Goal: Task Accomplishment & Management: Complete application form

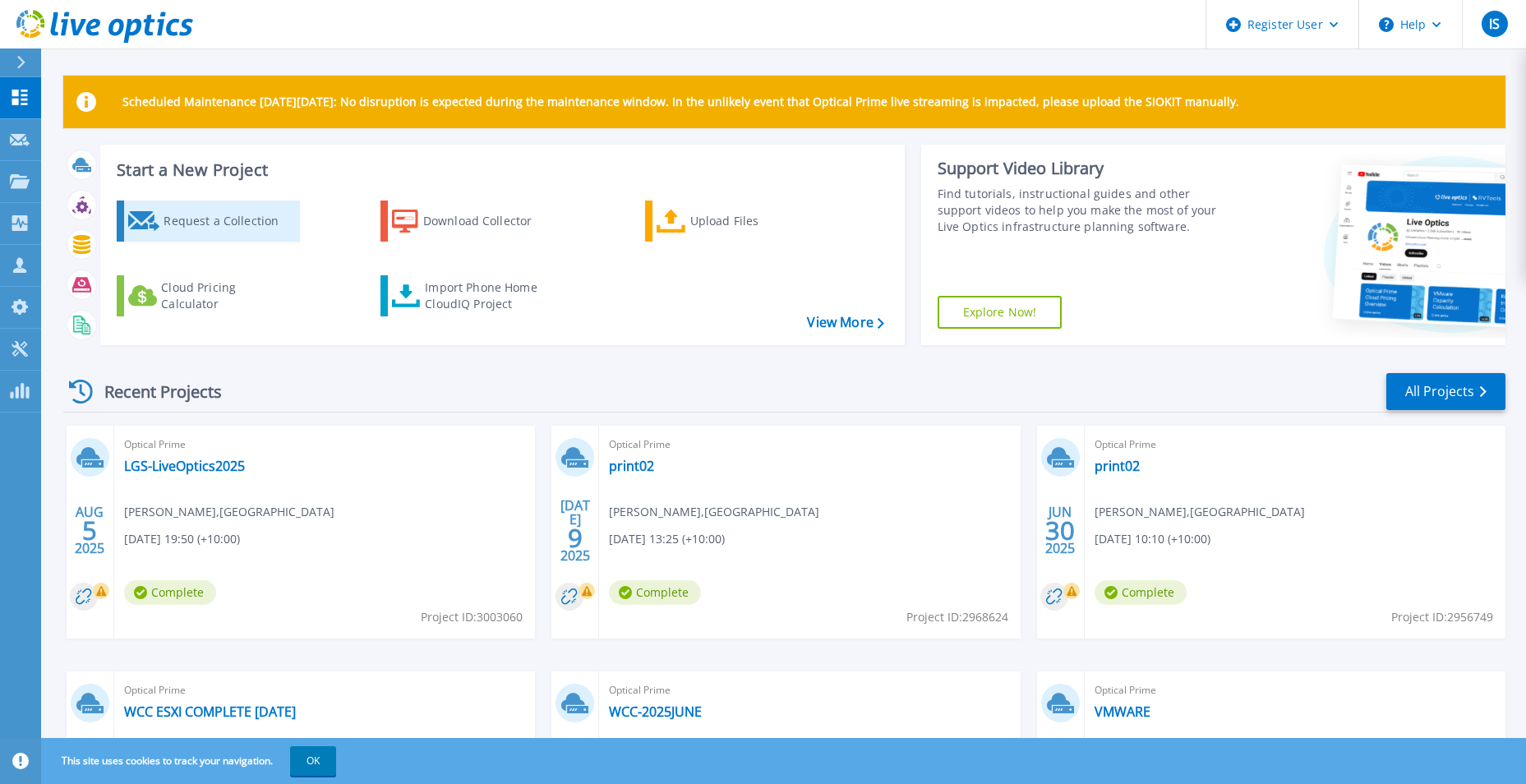
click at [188, 224] on div "Request a Collection" at bounding box center [229, 221] width 131 height 33
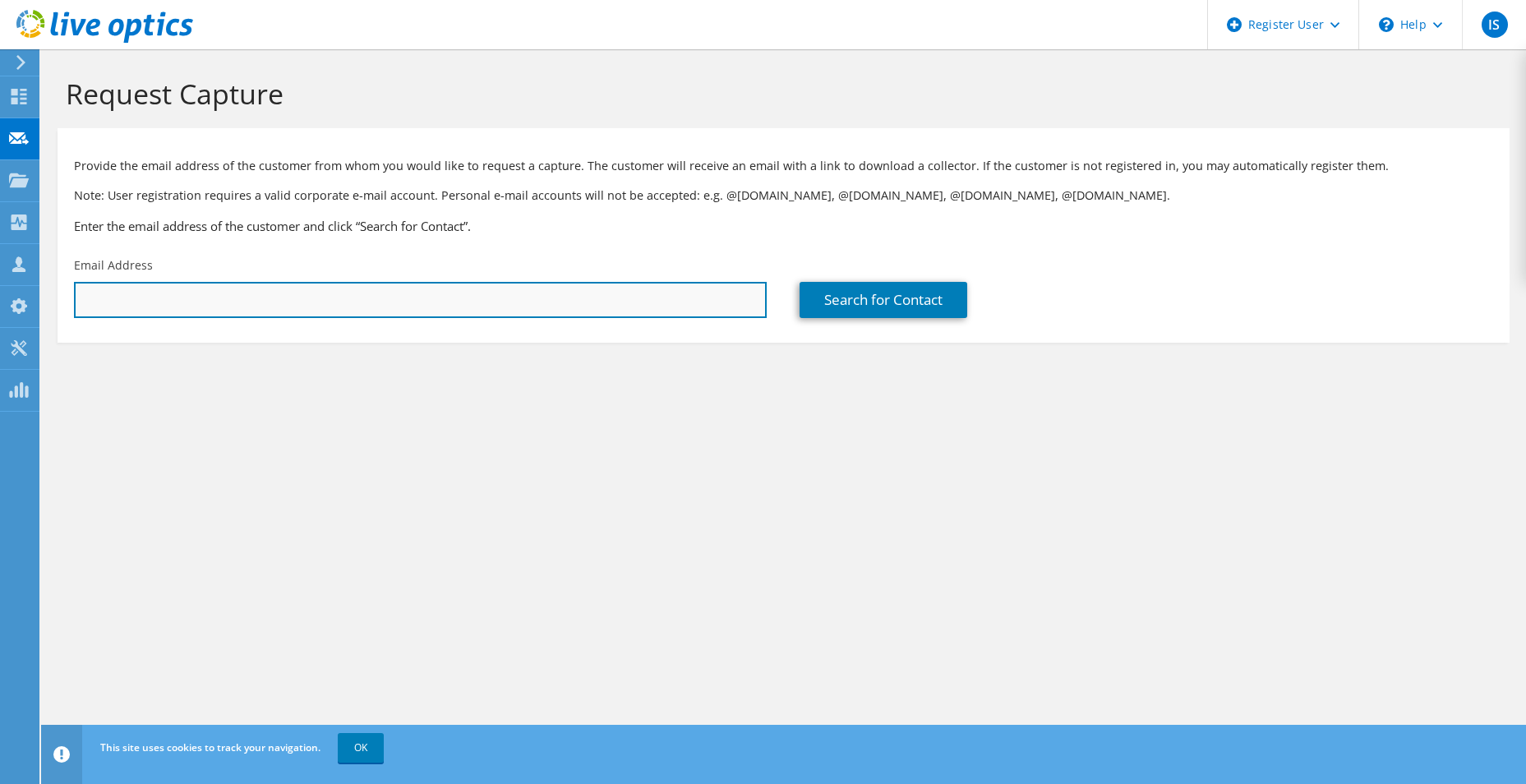
paste input "[PERSON_NAME];"
click at [193, 302] on input "[PERSON_NAME];" at bounding box center [420, 300] width 693 height 36
click at [88, 293] on input "[PERSON_NAME];" at bounding box center [420, 300] width 693 height 36
type input "S"
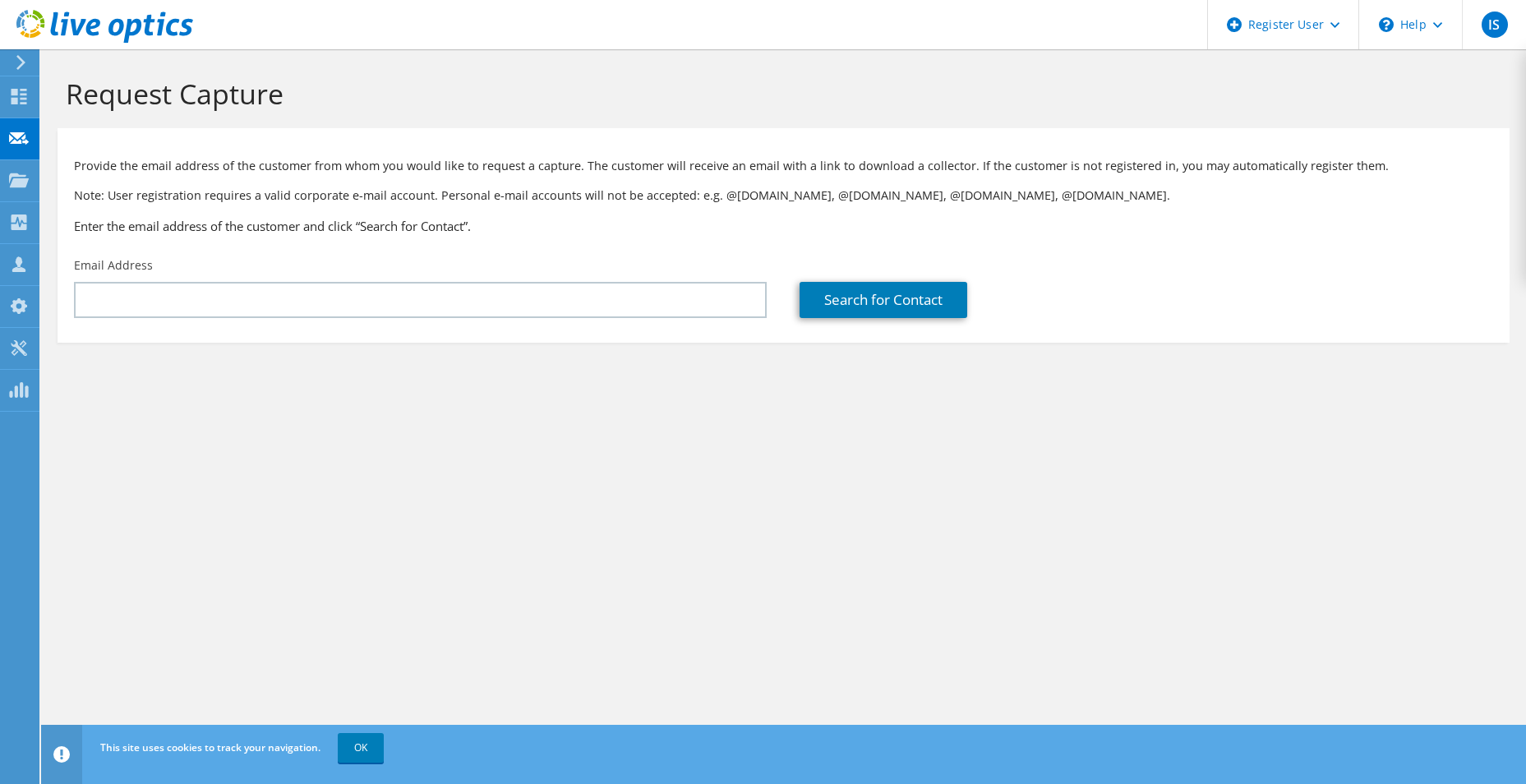
click at [505, 281] on div "Email Address" at bounding box center [420, 288] width 726 height 78
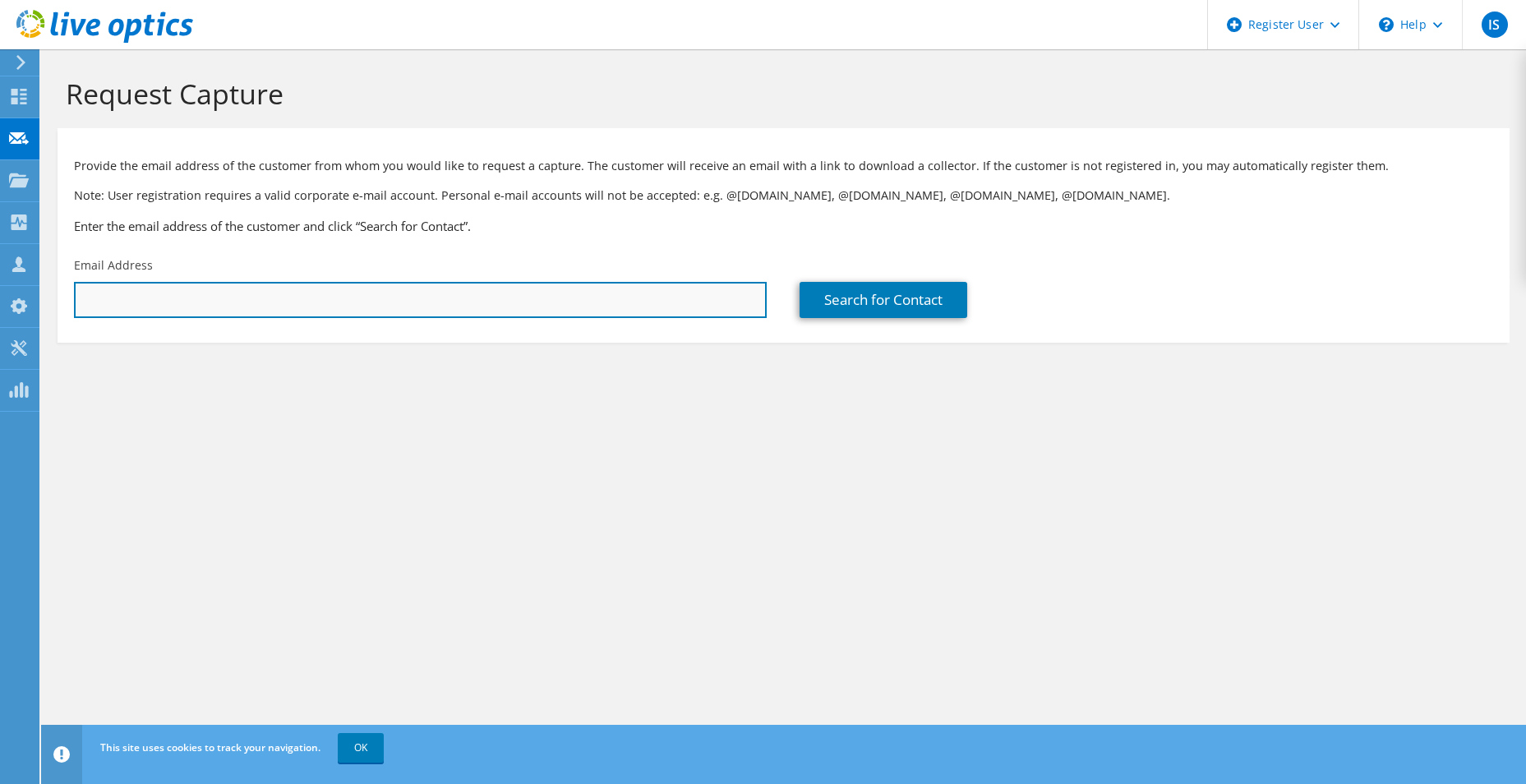
click at [509, 290] on input "text" at bounding box center [420, 300] width 693 height 36
paste input "[PERSON_NAME][EMAIL_ADDRESS][PERSON_NAME][DOMAIN_NAME]"
type input "[PERSON_NAME][EMAIL_ADDRESS][PERSON_NAME][DOMAIN_NAME]"
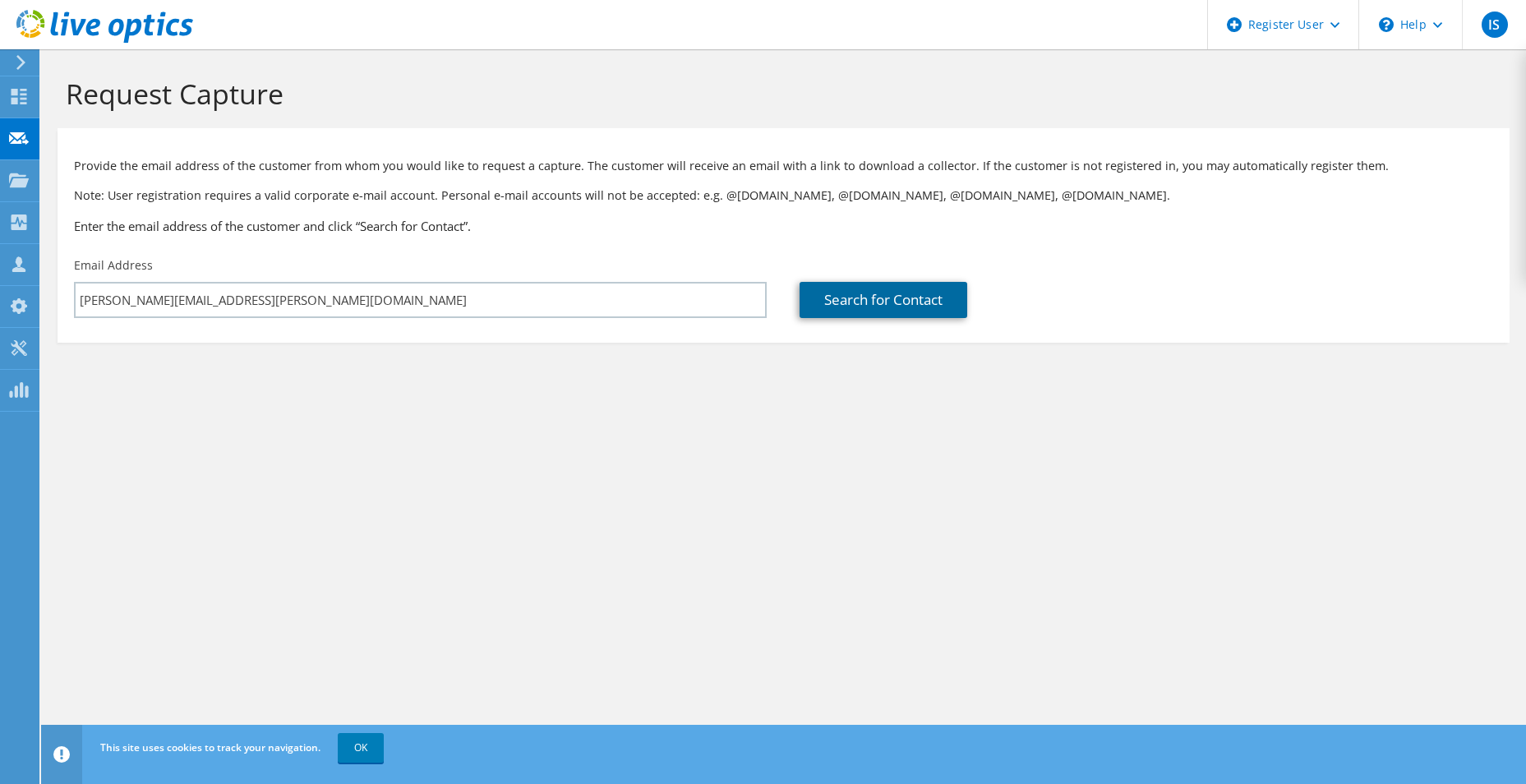
click at [956, 292] on link "Search for Contact" at bounding box center [883, 300] width 168 height 36
type input "Pyrenees Shire Council"
type input "[PERSON_NAME]"
type input "[GEOGRAPHIC_DATA]"
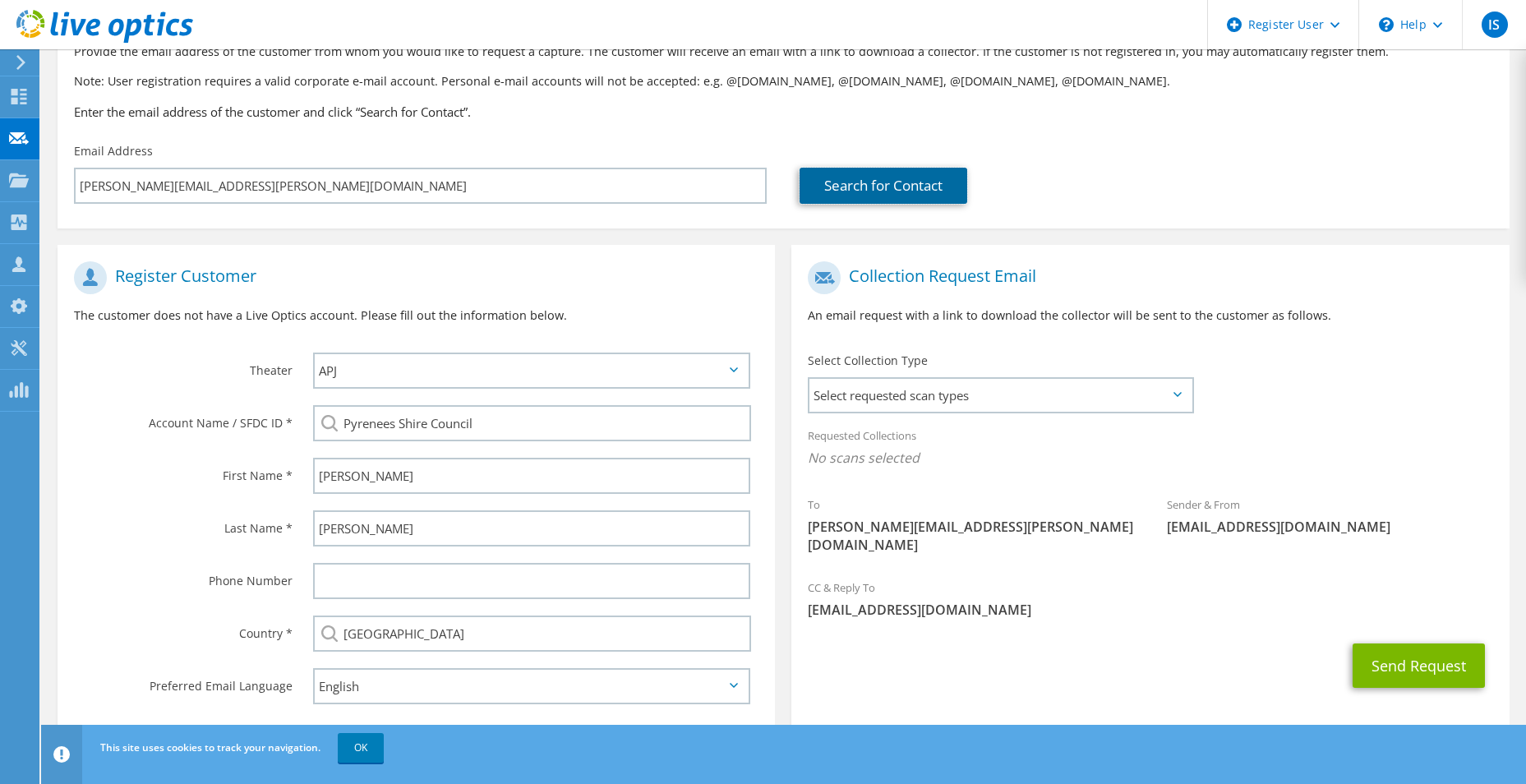
scroll to position [149, 0]
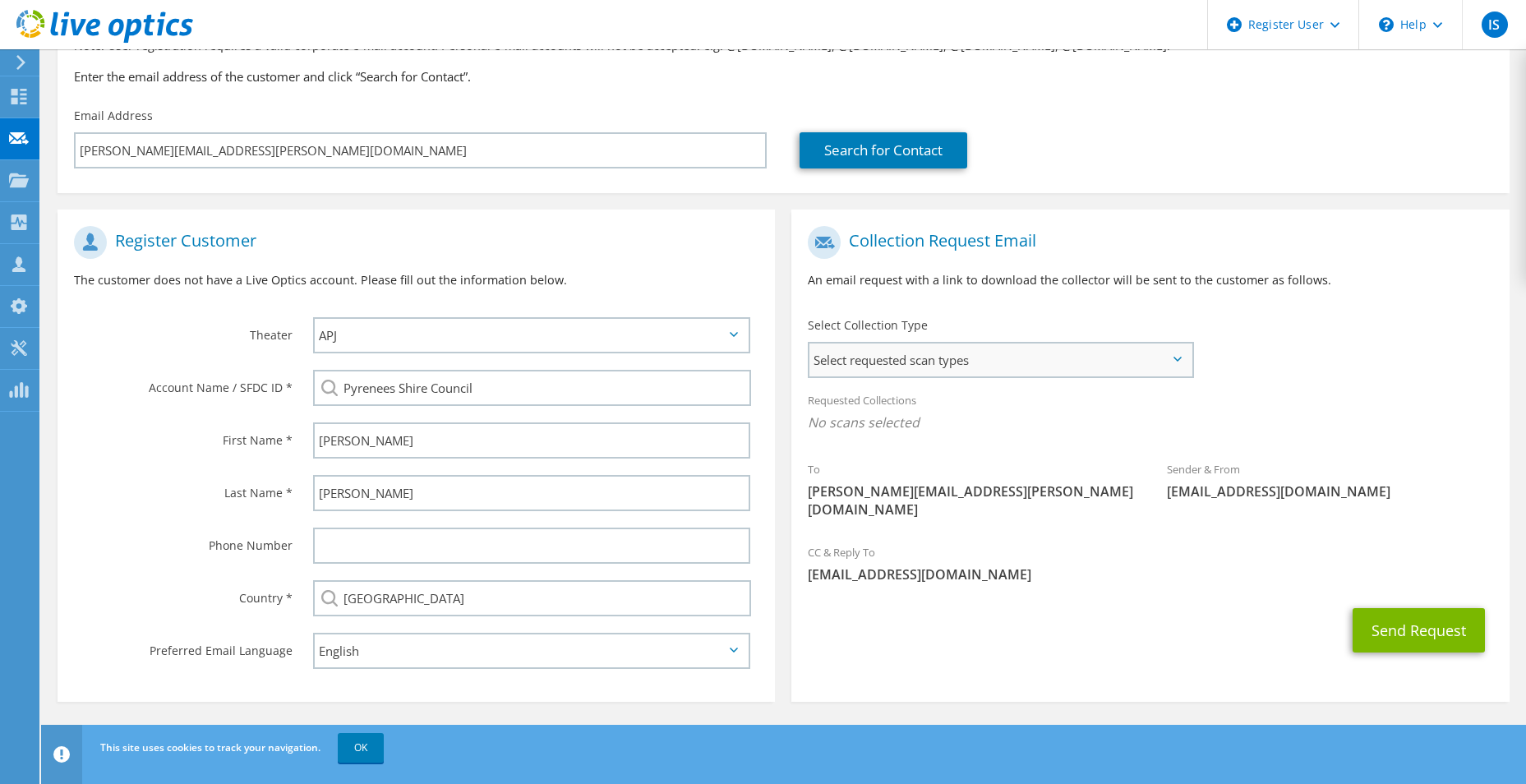
click at [1065, 354] on span "Select requested scan types" at bounding box center [1000, 360] width 382 height 33
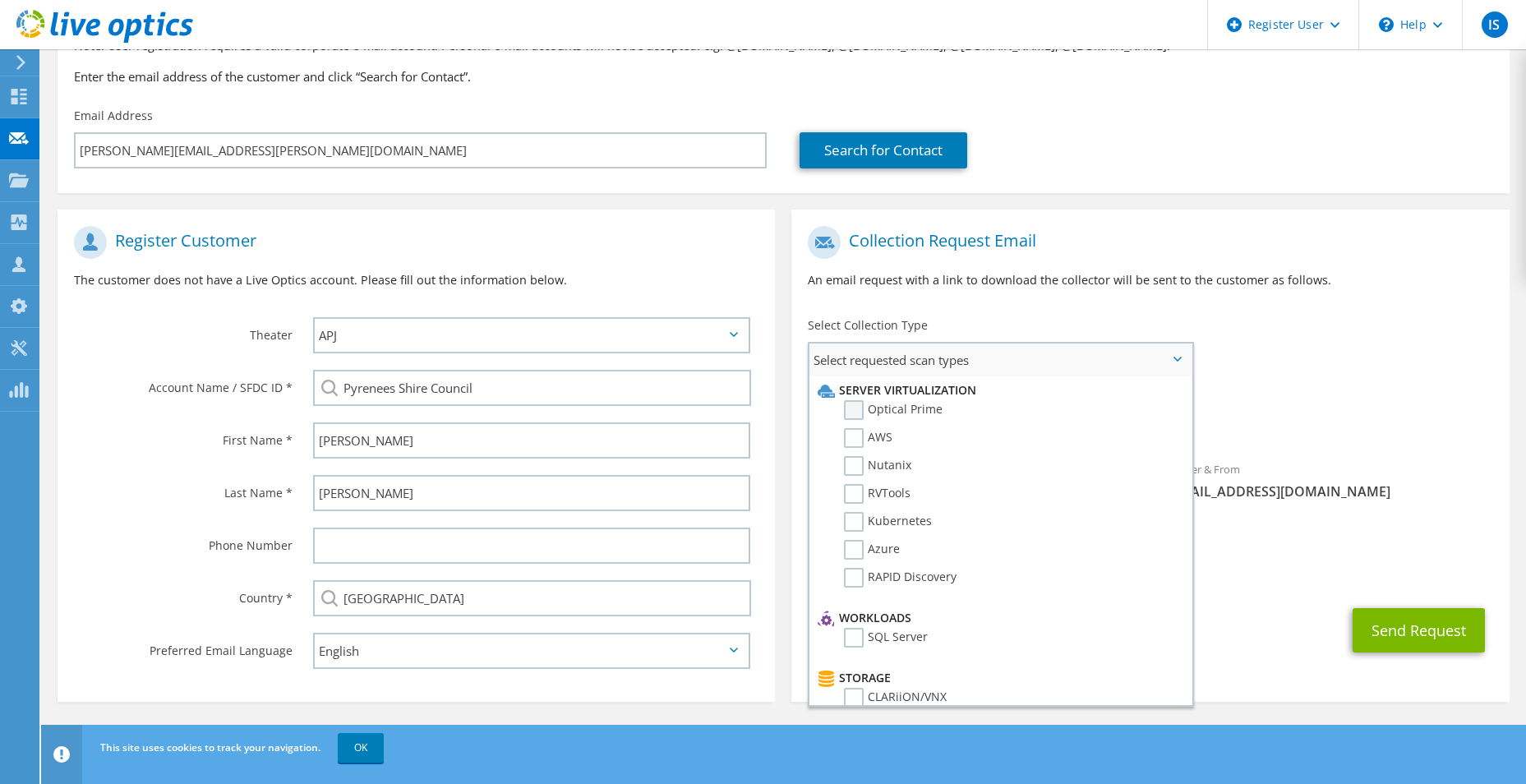
click at [865, 403] on label "Optical Prime" at bounding box center [893, 410] width 98 height 20
click at [0, 0] on input "Optical Prime" at bounding box center [0, 0] width 0 height 0
click at [860, 495] on label "RVTools" at bounding box center [877, 494] width 67 height 20
click at [0, 0] on input "RVTools" at bounding box center [0, 0] width 0 height 0
click at [1323, 399] on div "Requested Collections No scans selected Optical Prime RVTools" at bounding box center [1150, 416] width 718 height 66
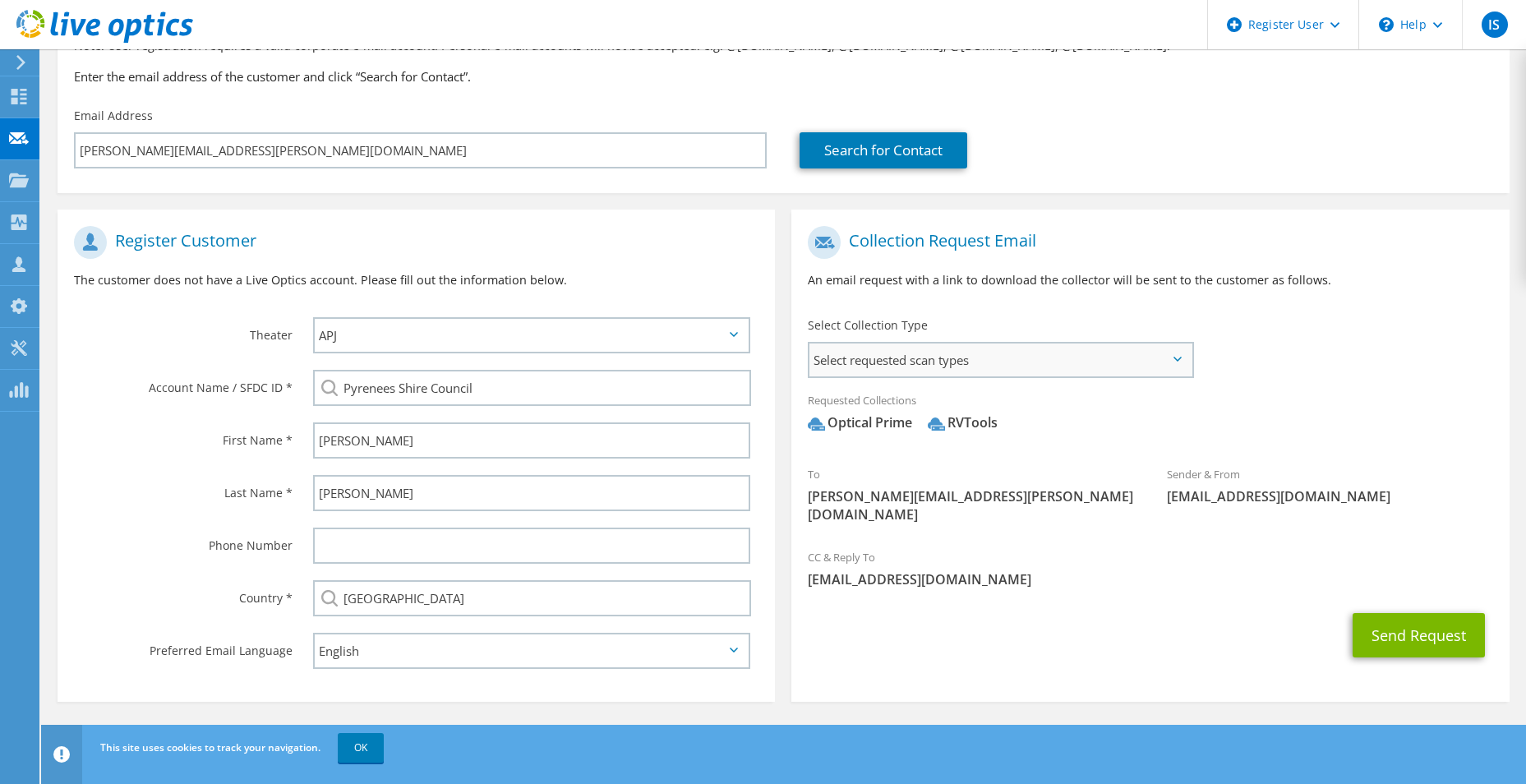
click at [1140, 360] on span "Select requested scan types" at bounding box center [1000, 360] width 382 height 33
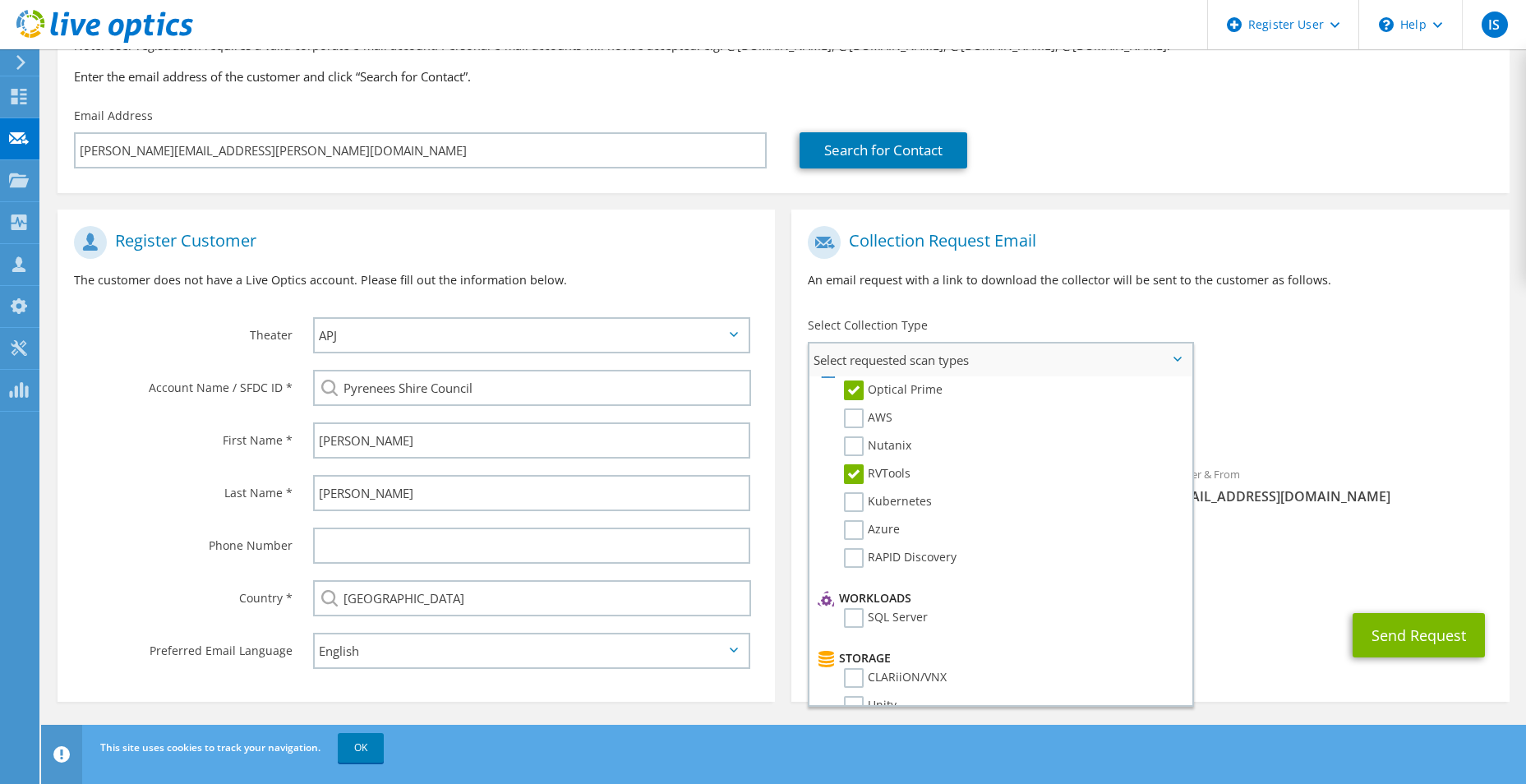
scroll to position [0, 0]
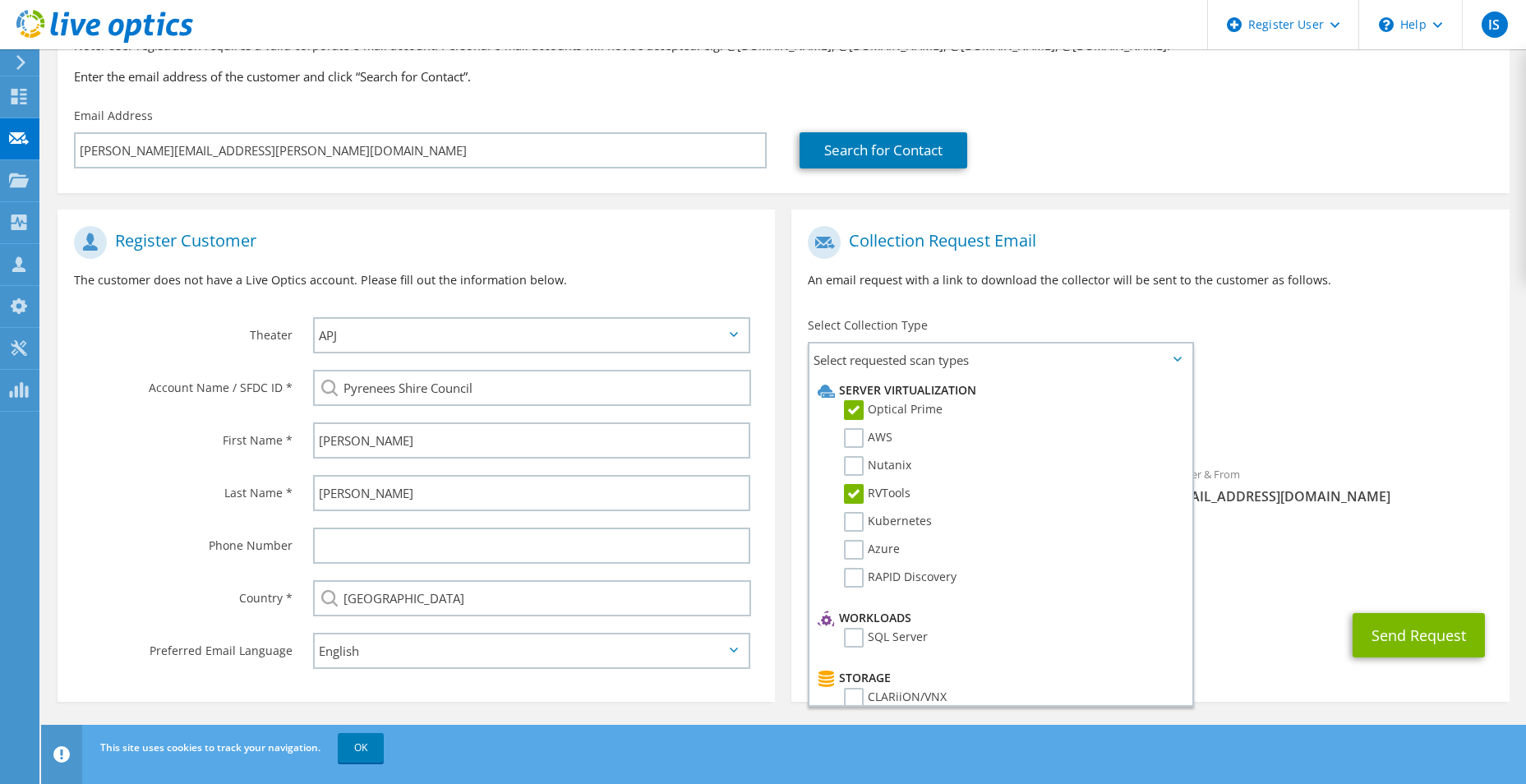
click at [1277, 570] on span "[EMAIL_ADDRESS][DOMAIN_NAME]" at bounding box center [1149, 579] width 685 height 18
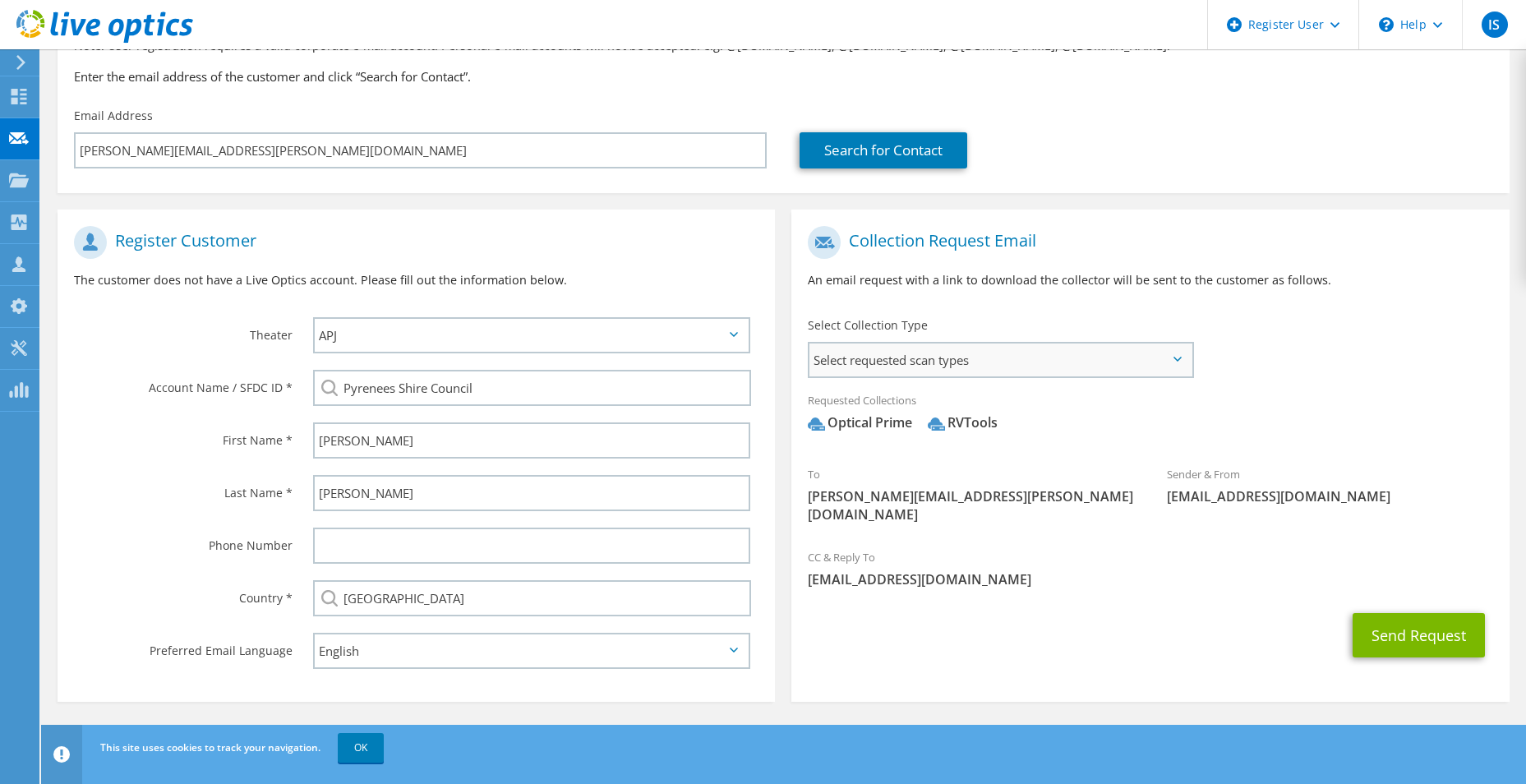
click at [936, 360] on span "Select requested scan types" at bounding box center [1000, 360] width 382 height 33
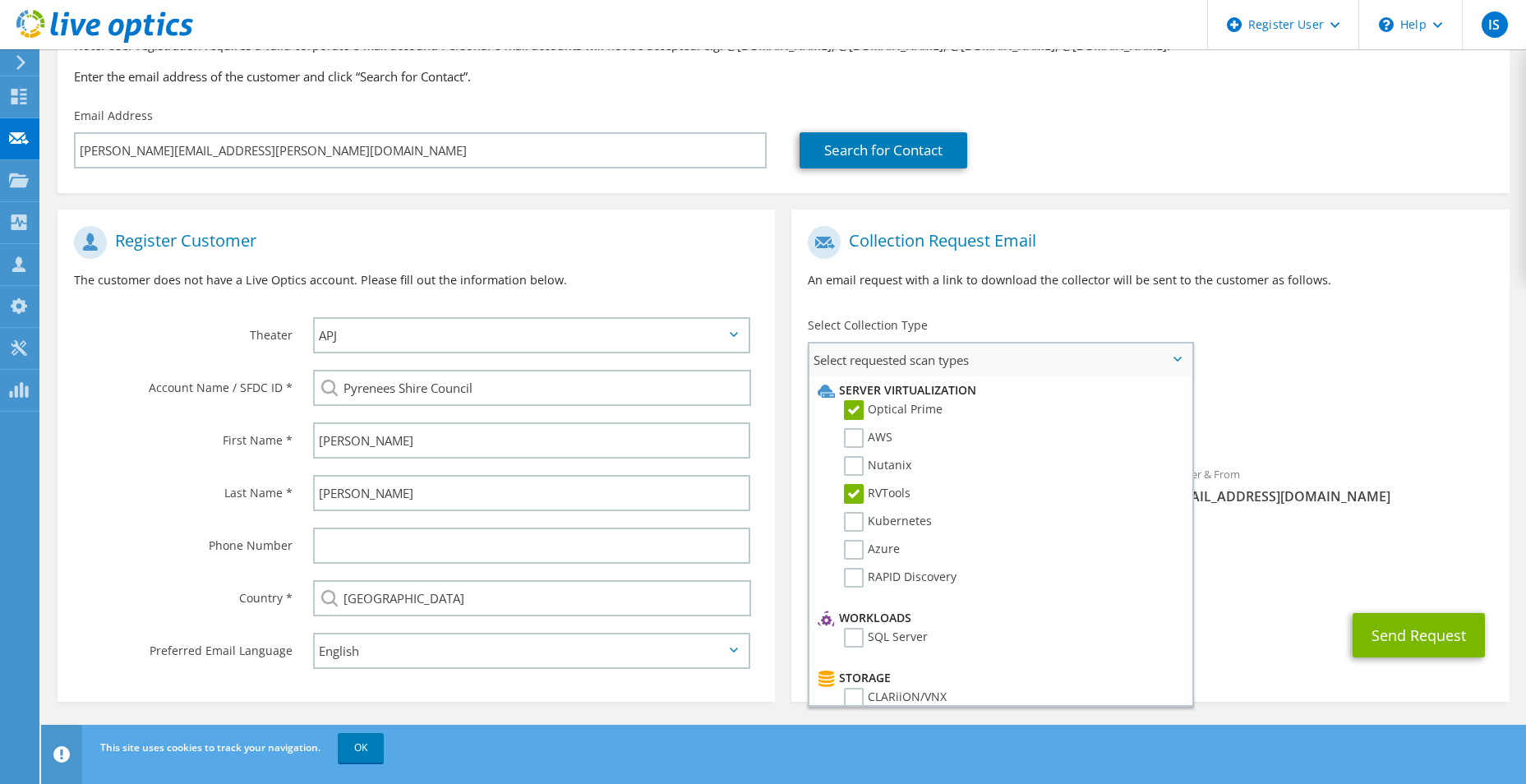
click at [856, 486] on label "RVTools" at bounding box center [877, 494] width 67 height 20
click at [0, 0] on input "RVTools" at bounding box center [0, 0] width 0 height 0
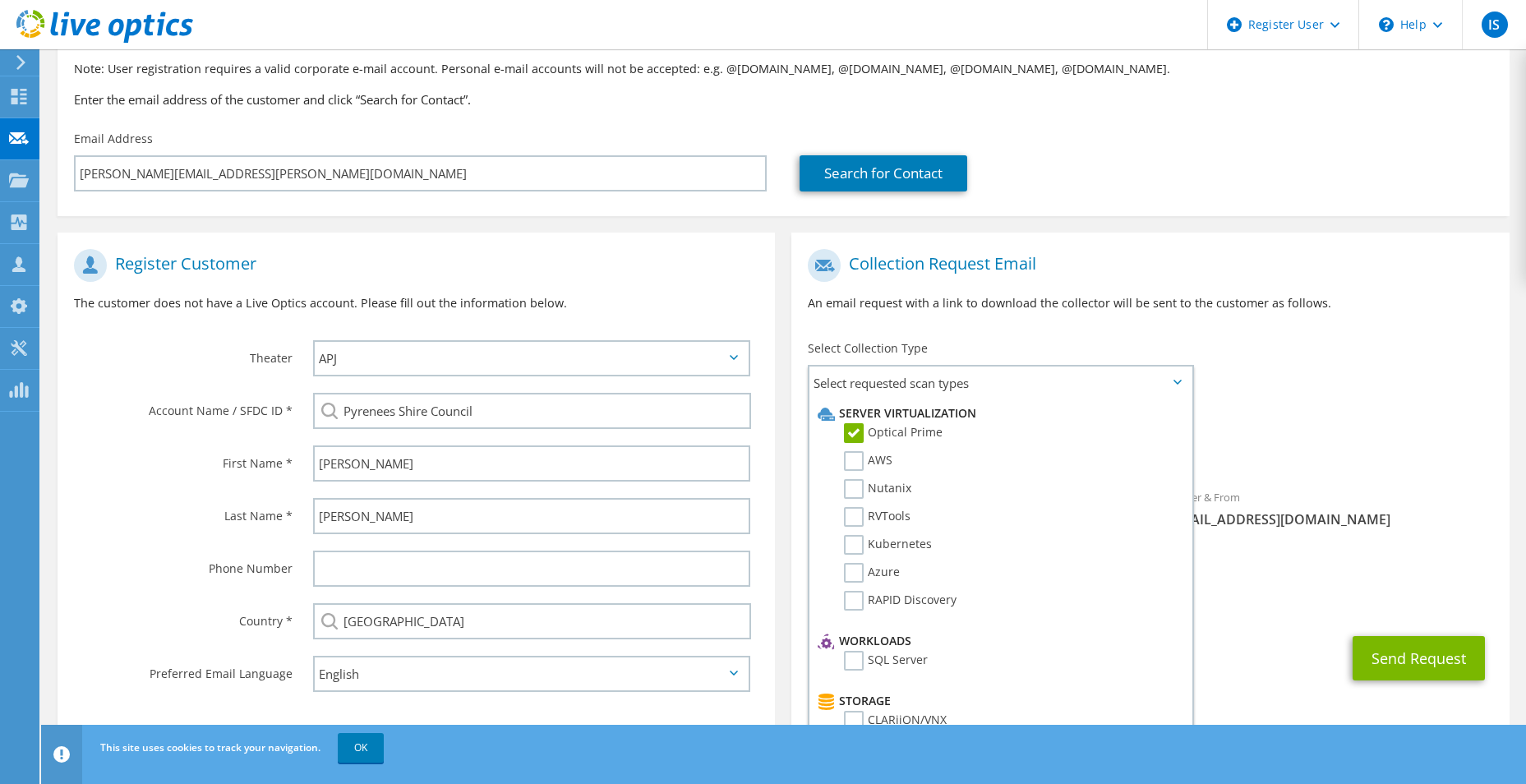
scroll to position [149, 0]
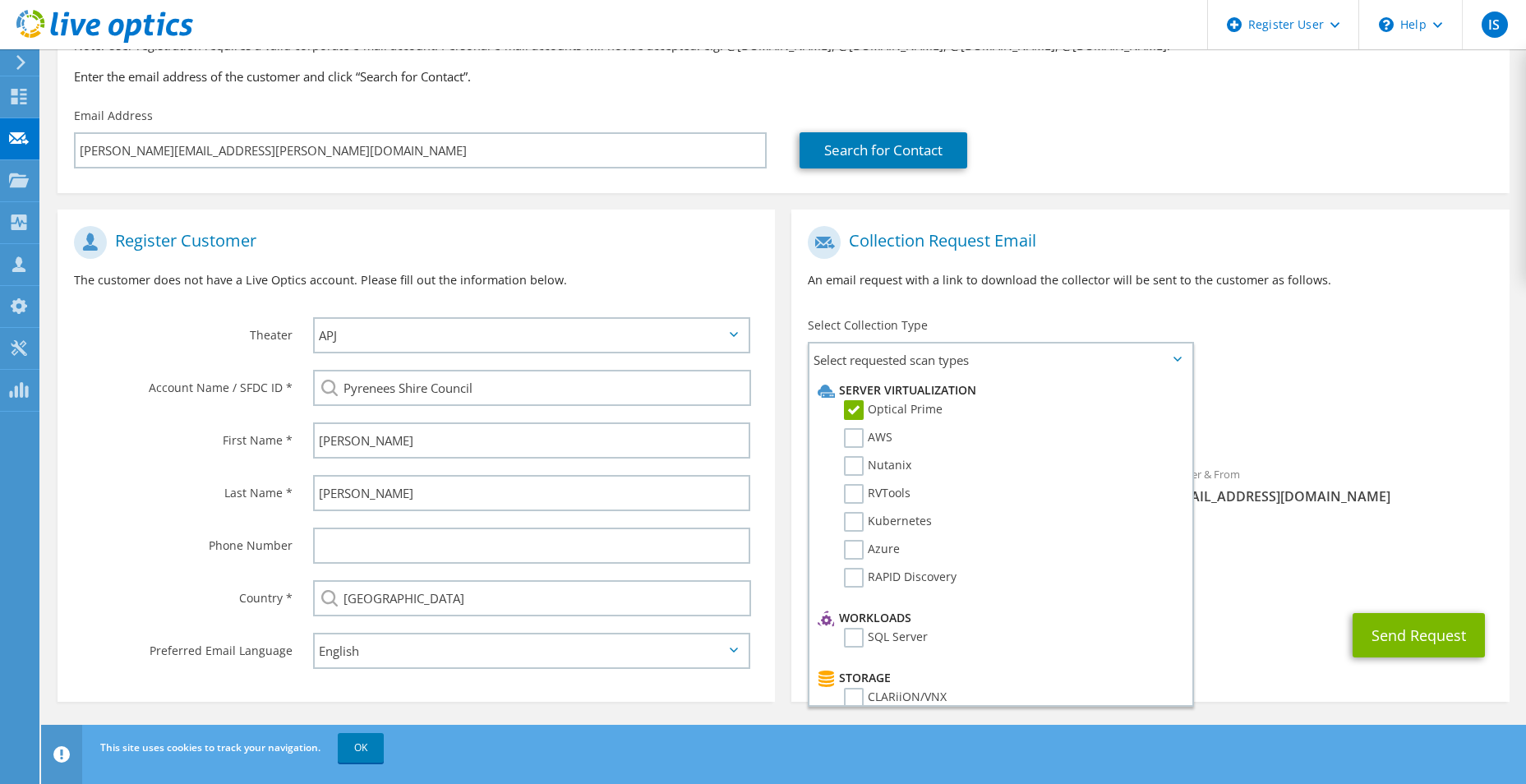
click at [1338, 394] on div "Requested Collections No scans selected Optical Prime" at bounding box center [1150, 416] width 718 height 66
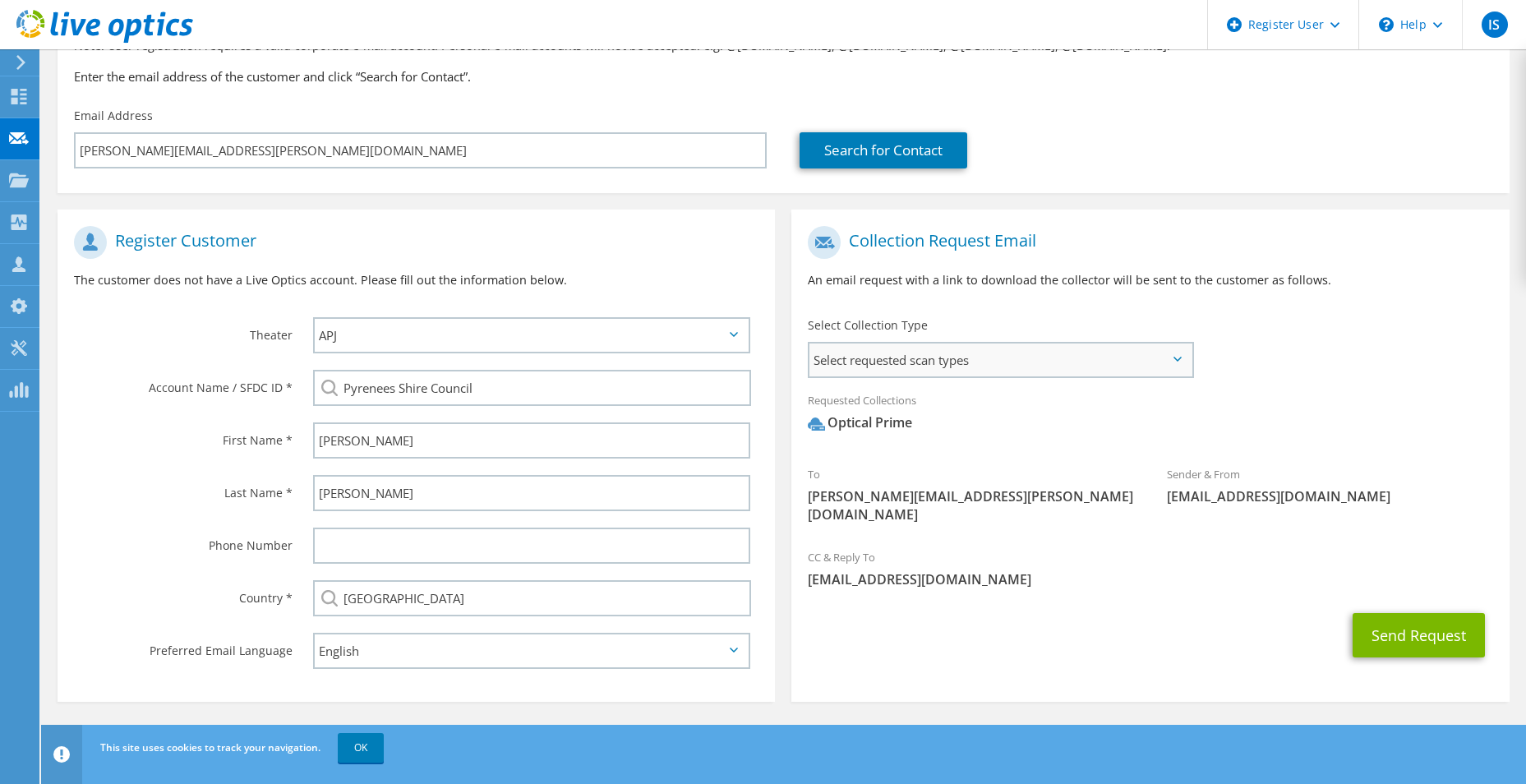
click at [1073, 355] on span "Select requested scan types" at bounding box center [1000, 360] width 382 height 33
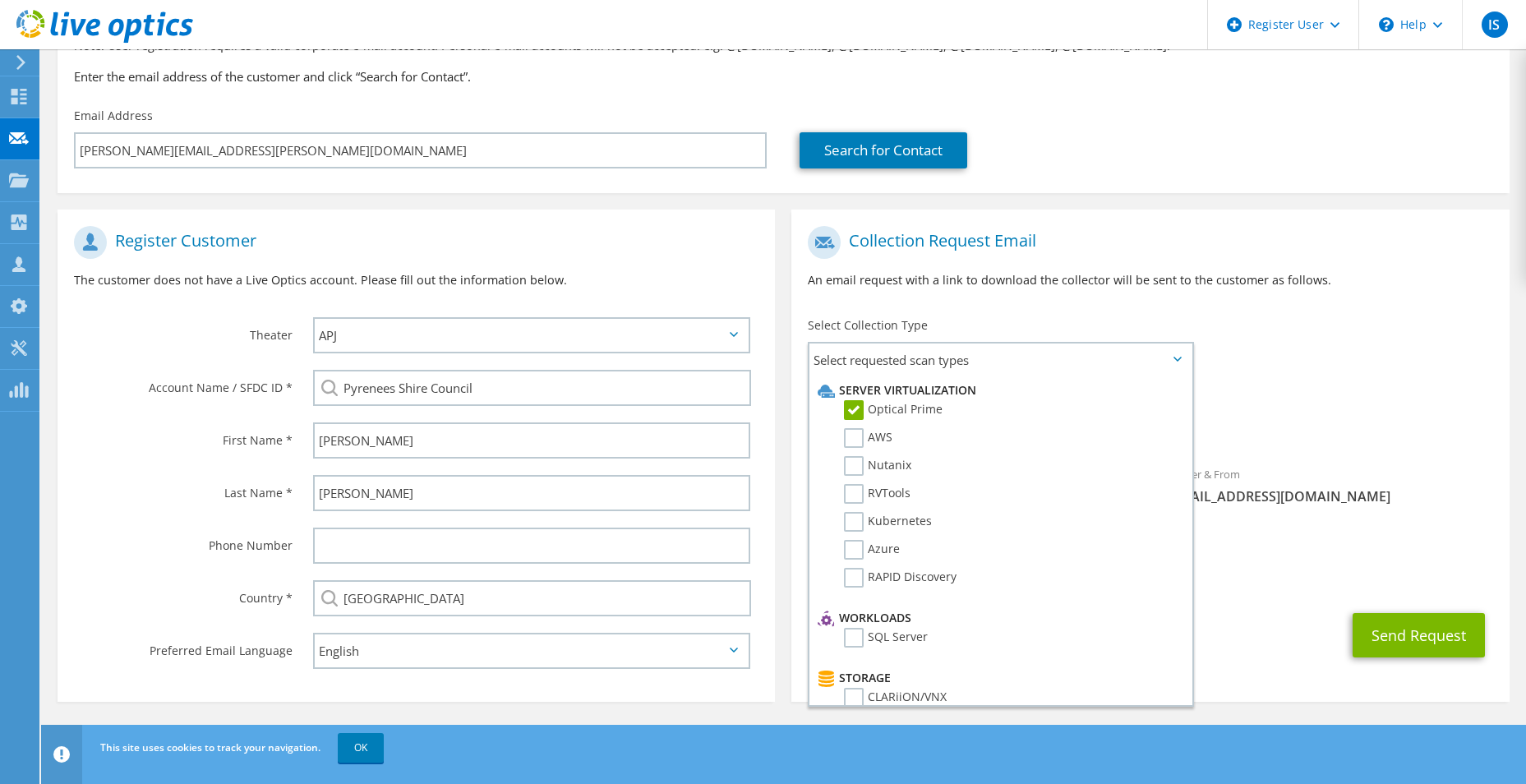
click at [1334, 249] on h1 "Collection Request Email" at bounding box center [1145, 243] width 676 height 33
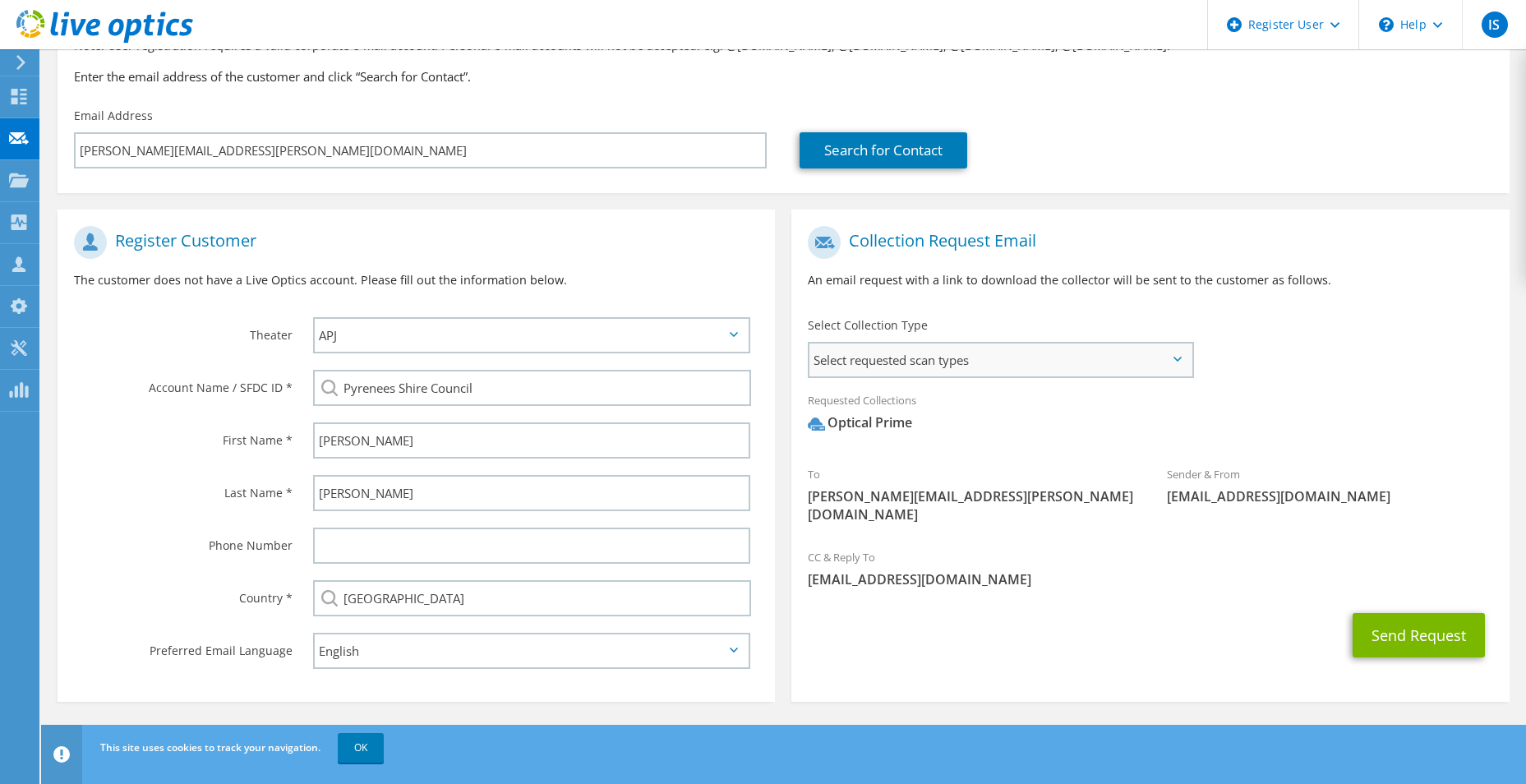
click at [916, 366] on span "Select requested scan types" at bounding box center [1000, 360] width 382 height 33
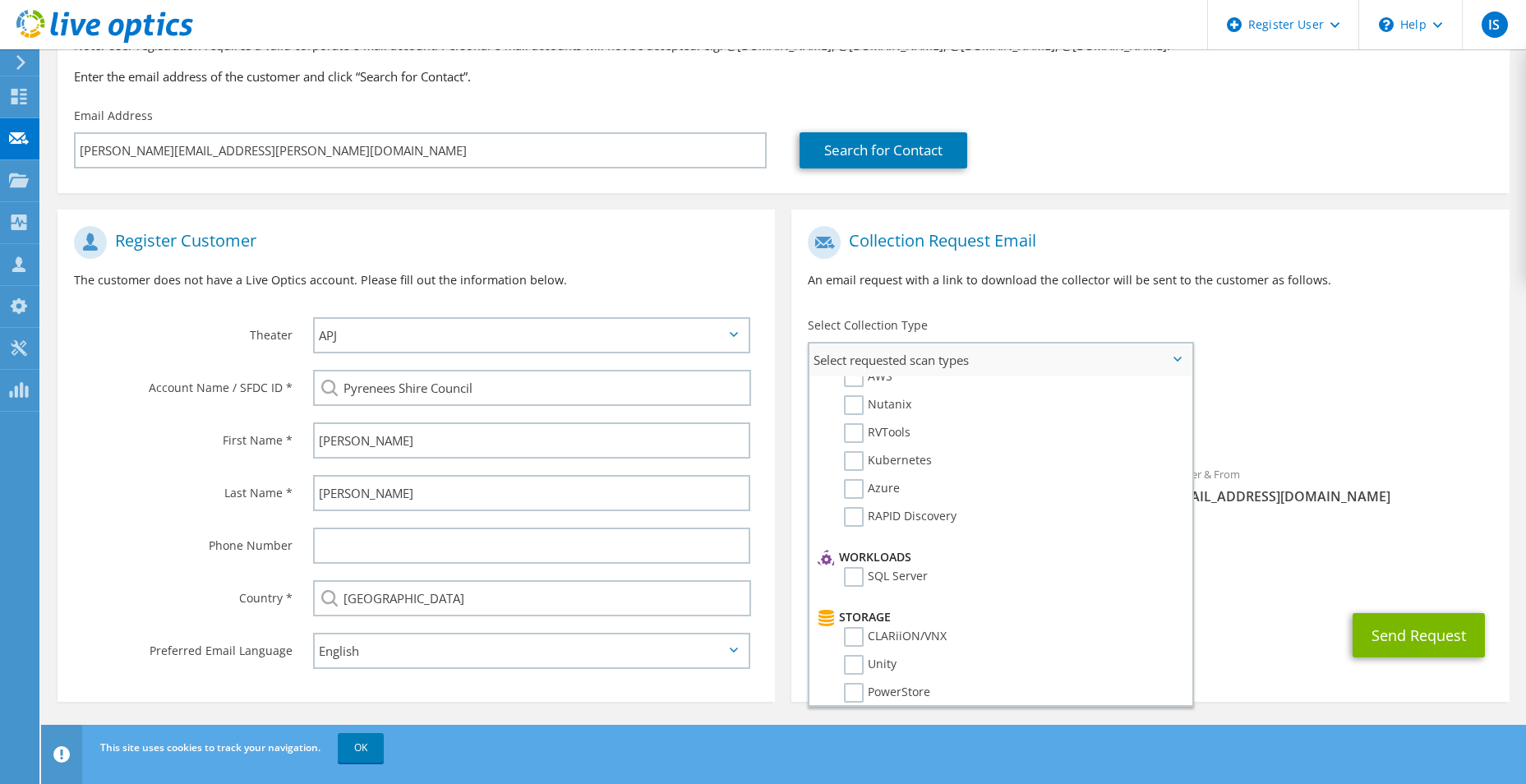
scroll to position [0, 0]
click at [864, 496] on label "RVTools" at bounding box center [877, 494] width 67 height 20
click at [0, 0] on input "RVTools" at bounding box center [0, 0] width 0 height 0
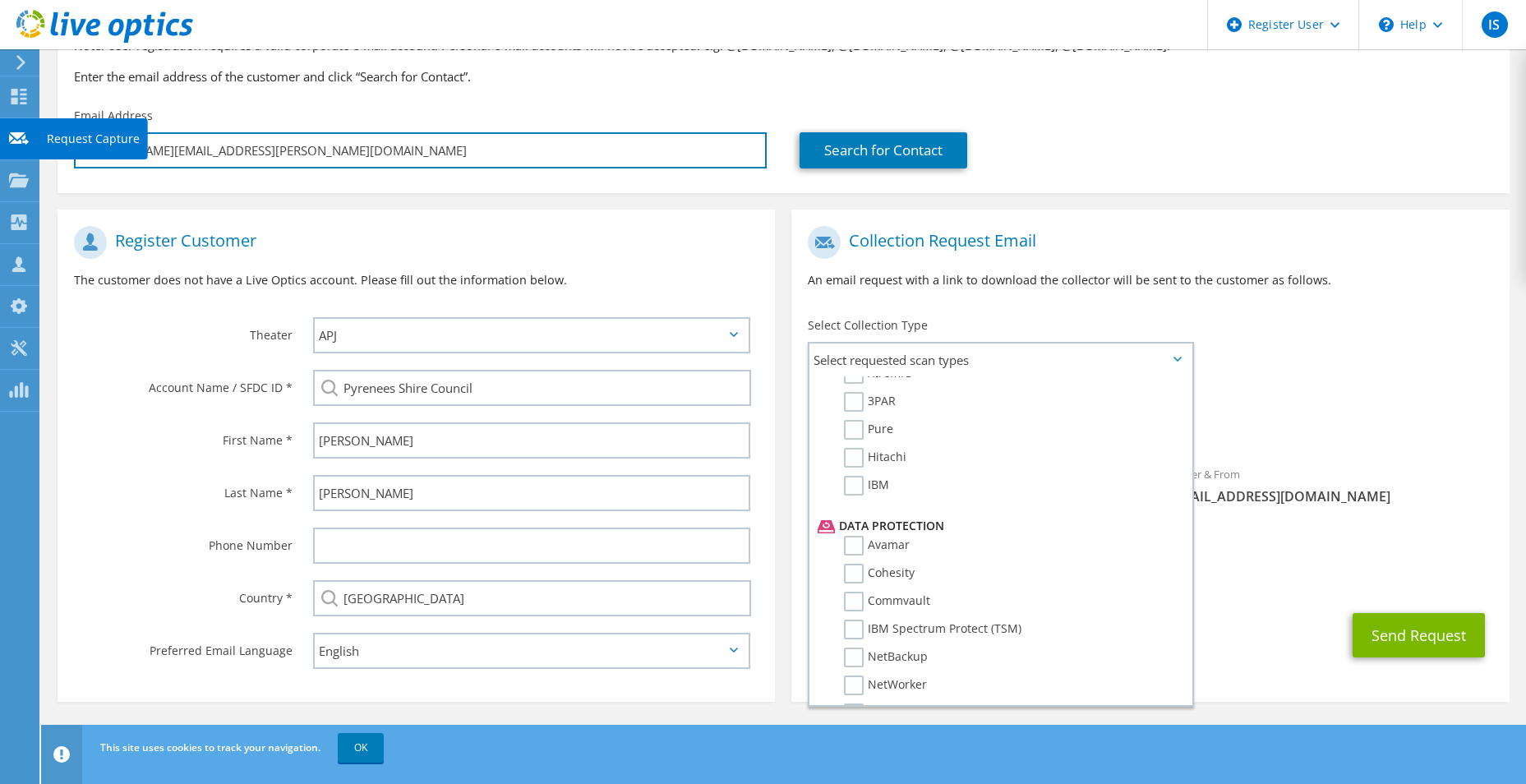
drag, startPoint x: 302, startPoint y: 156, endPoint x: 7, endPoint y: 152, distance: 295.0
click at [4, 152] on div "IS Dell User [PERSON_NAME] [PERSON_NAME][EMAIL_ADDRESS][DOMAIN_NAME] Dell My Pr…" at bounding box center [763, 317] width 1526 height 933
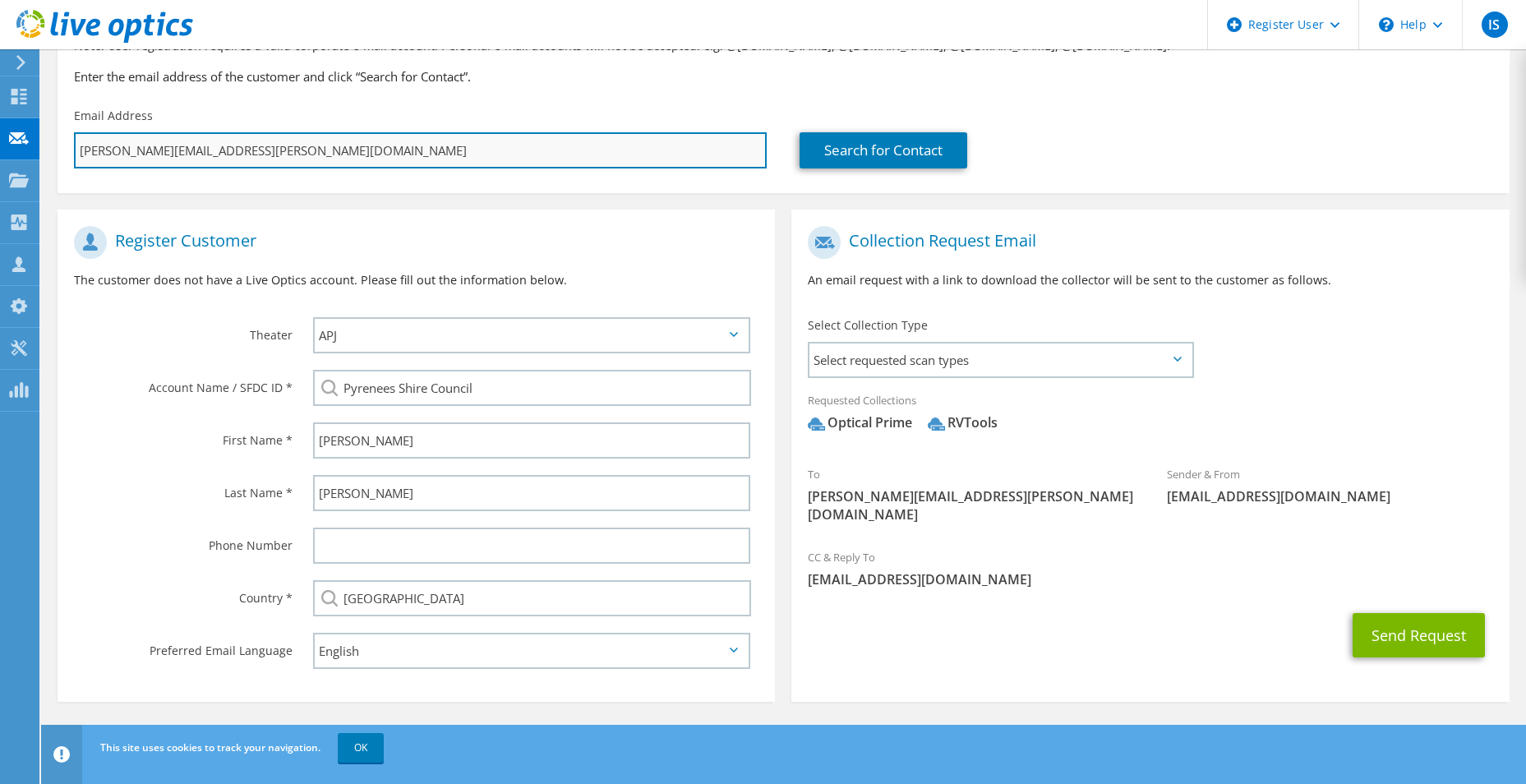
click at [282, 151] on input "[PERSON_NAME][EMAIL_ADDRESS][PERSON_NAME][DOMAIN_NAME]" at bounding box center [420, 150] width 693 height 36
click at [296, 153] on input "[PERSON_NAME][EMAIL_ADDRESS][PERSON_NAME][DOMAIN_NAME]" at bounding box center [420, 150] width 693 height 36
click at [296, 152] on input "[PERSON_NAME][EMAIL_ADDRESS][PERSON_NAME][DOMAIN_NAME]" at bounding box center [420, 150] width 693 height 36
drag, startPoint x: 296, startPoint y: 152, endPoint x: 114, endPoint y: 151, distance: 182.0
click at [59, 153] on div "Email Address [PERSON_NAME][EMAIL_ADDRESS][PERSON_NAME][DOMAIN_NAME]" at bounding box center [420, 138] width 726 height 78
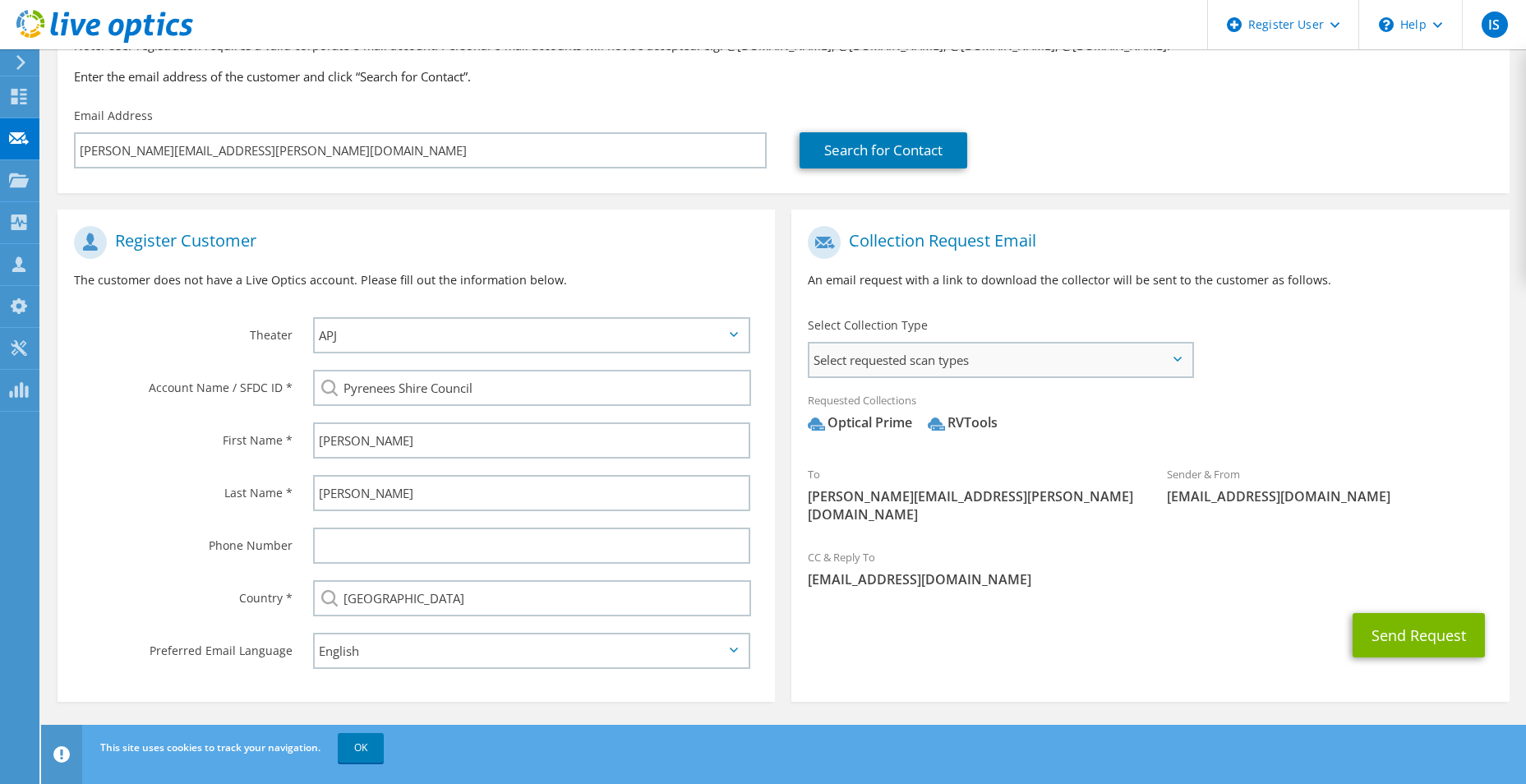
click at [990, 366] on span "Select requested scan types" at bounding box center [1000, 360] width 382 height 33
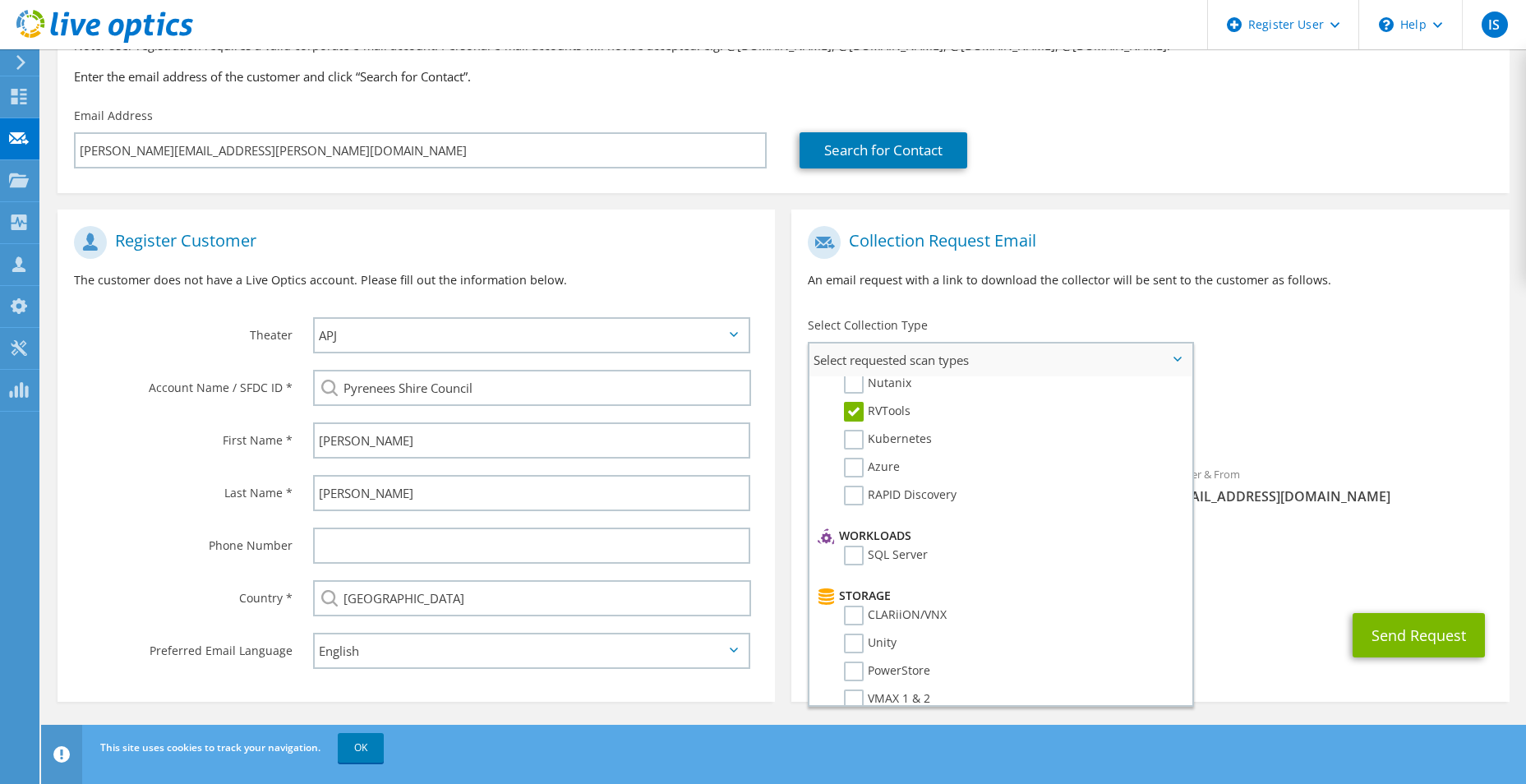
scroll to position [0, 0]
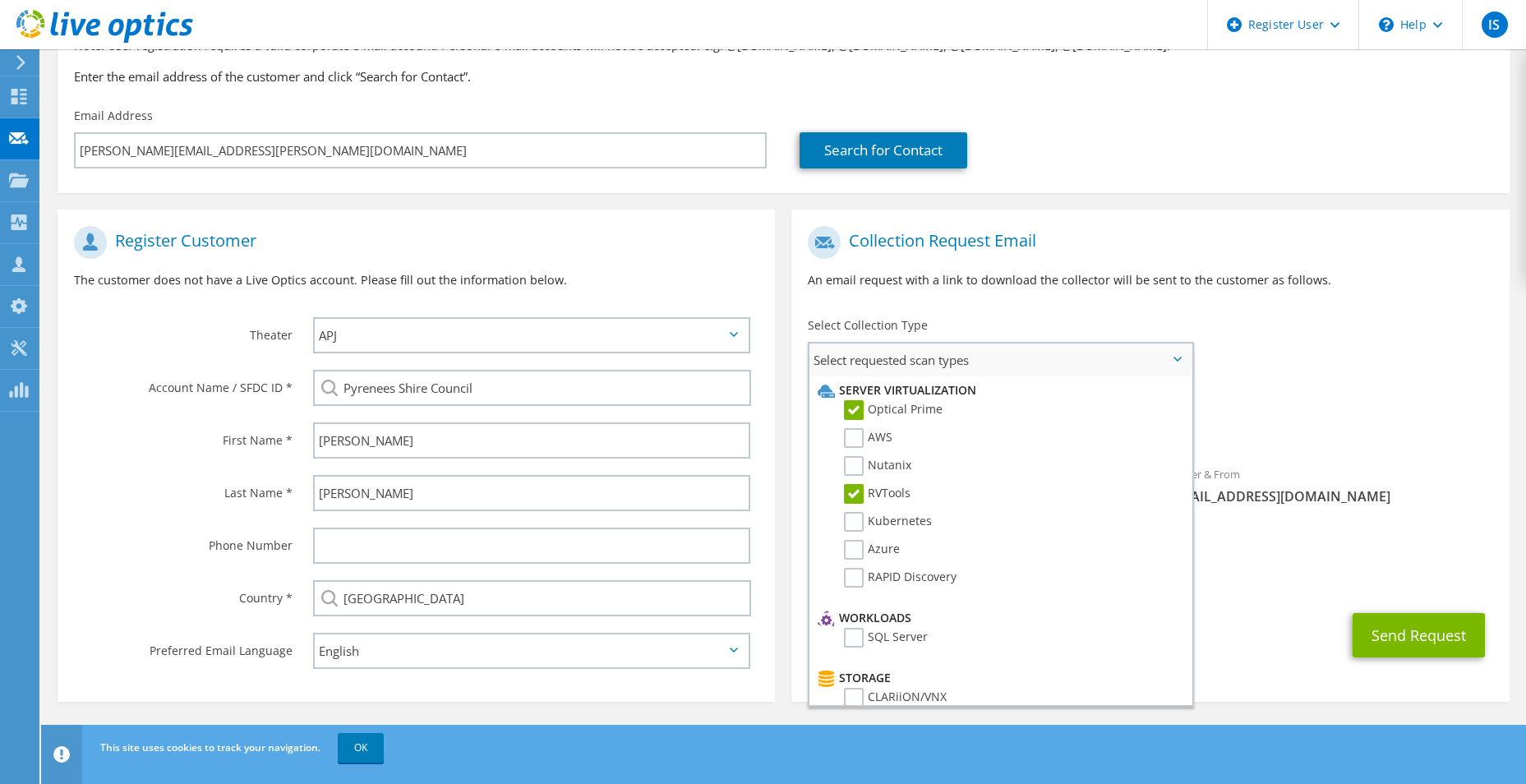
click at [874, 501] on label "RVTools" at bounding box center [877, 494] width 67 height 20
click at [0, 0] on input "RVTools" at bounding box center [0, 0] width 0 height 0
click at [1453, 353] on div "To [PERSON_NAME][EMAIL_ADDRESS][PERSON_NAME][DOMAIN_NAME] Sender & From [EMAIL_…" at bounding box center [1150, 379] width 718 height 322
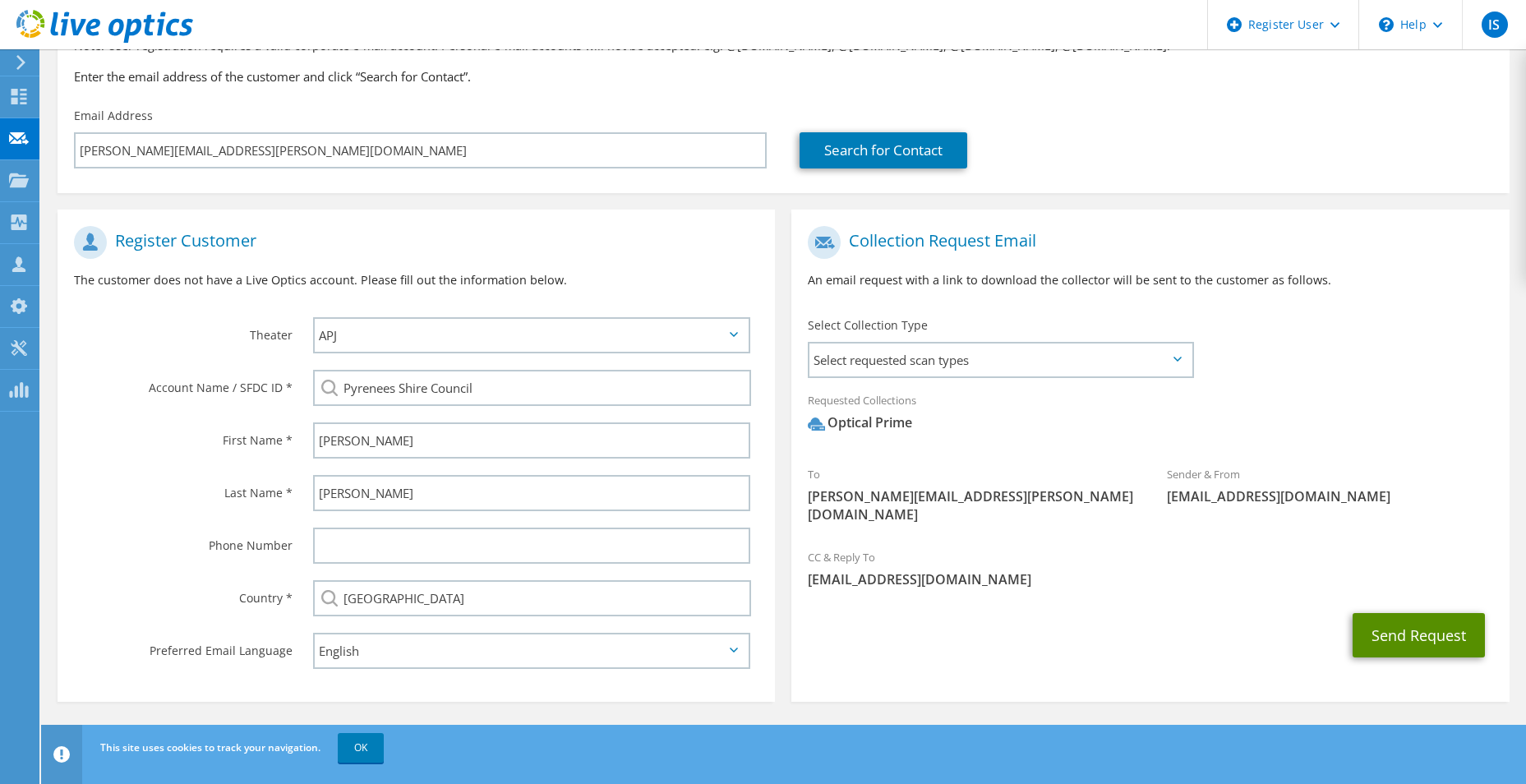
click at [1415, 613] on button "Send Request" at bounding box center [1419, 635] width 132 height 45
